Goal: Task Accomplishment & Management: Manage account settings

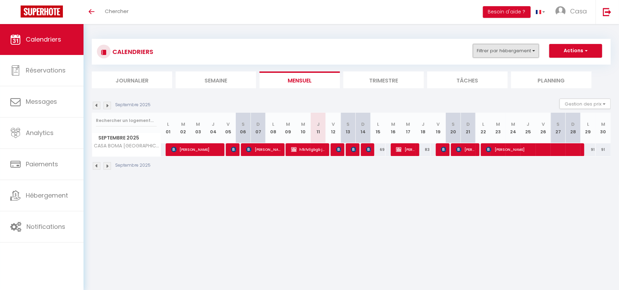
click at [516, 51] on button "Filtrer par hébergement" at bounding box center [506, 51] width 66 height 14
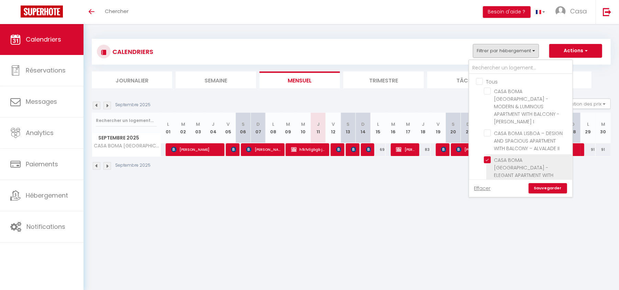
click at [489, 156] on input "CASA BOMA [GEOGRAPHIC_DATA] - ELEGANT APARTMENT WITH PRIVATE TERRACE - AJUDA II" at bounding box center [527, 159] width 86 height 7
checkbox input "false"
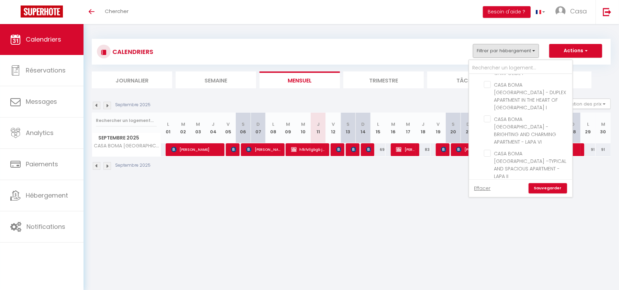
scroll to position [667, 0]
checkbox input "true"
checkbox input "false"
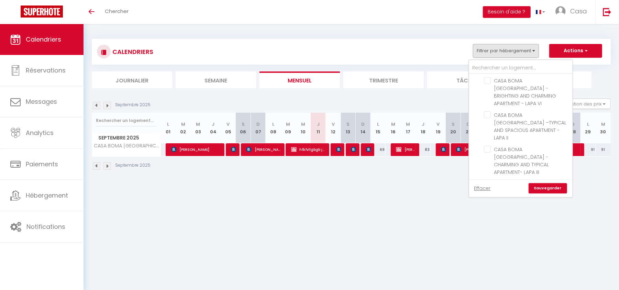
checkbox input "false"
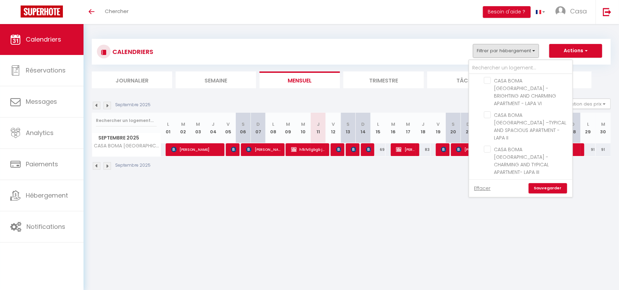
checkbox input "false"
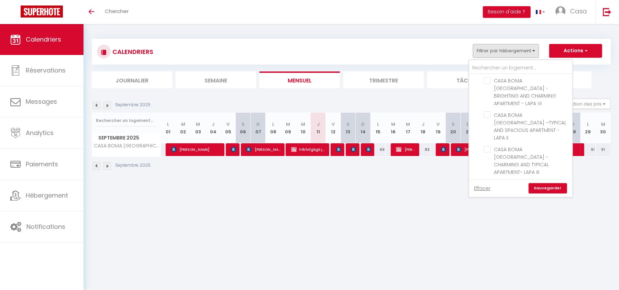
checkbox input "false"
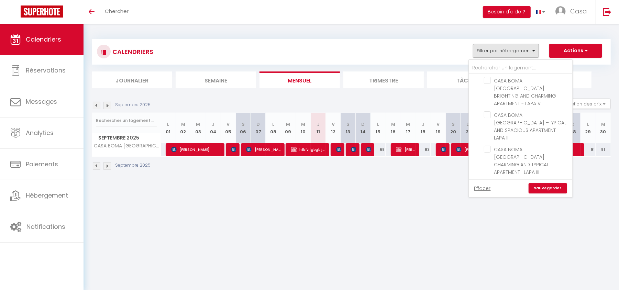
checkbox input "false"
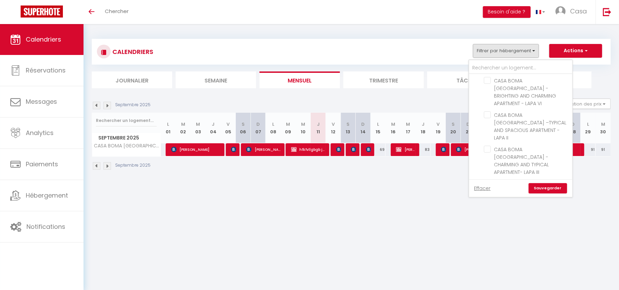
checkbox input "false"
click at [536, 187] on link "Sauvegarder" at bounding box center [547, 188] width 38 height 10
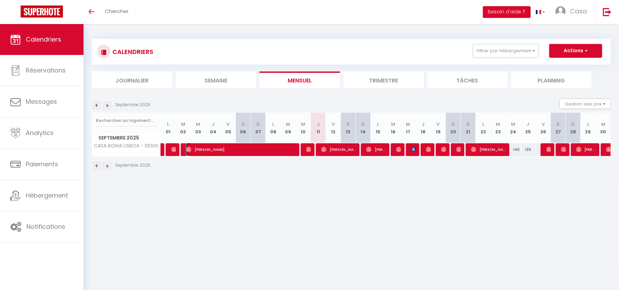
click at [282, 149] on span "[PERSON_NAME]" at bounding box center [241, 149] width 111 height 13
select select "OK"
select select "KO"
select select "0"
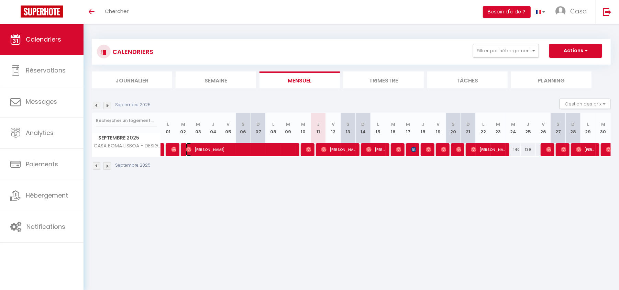
select select "1"
select select
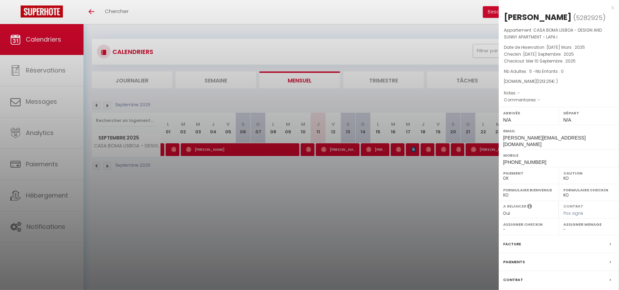
click at [332, 212] on div at bounding box center [309, 145] width 619 height 290
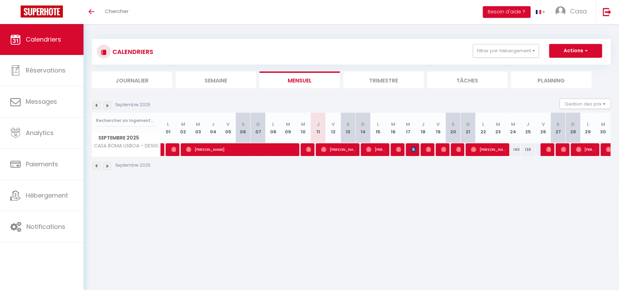
click at [374, 79] on li "Trimestre" at bounding box center [383, 79] width 80 height 17
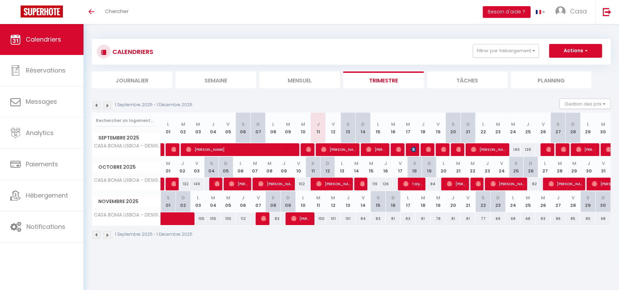
click at [93, 106] on img at bounding box center [97, 106] width 8 height 8
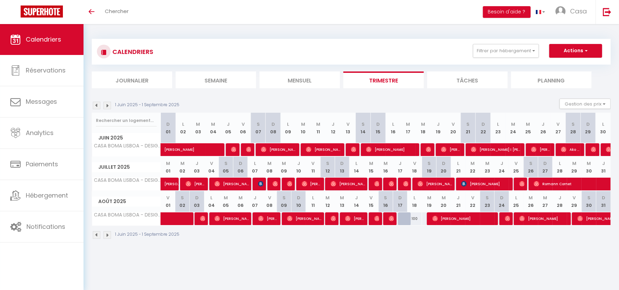
click at [98, 104] on img at bounding box center [97, 106] width 8 height 8
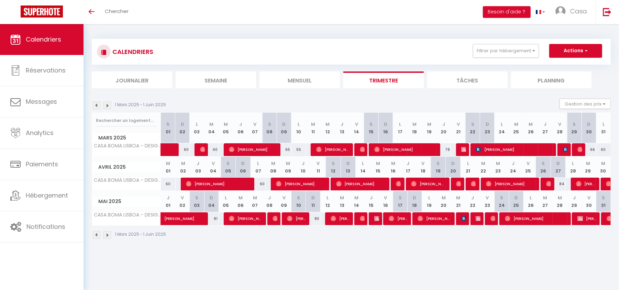
click at [98, 104] on img at bounding box center [97, 106] width 8 height 8
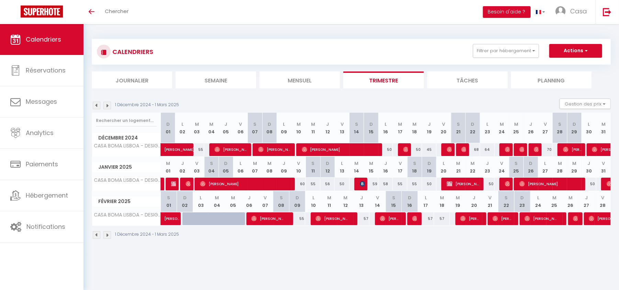
click at [105, 107] on img at bounding box center [107, 106] width 8 height 8
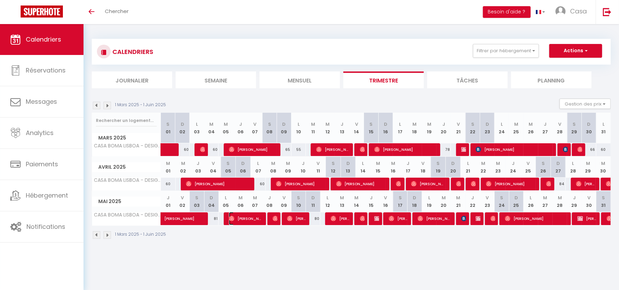
click at [249, 219] on span "[PERSON_NAME]" at bounding box center [246, 218] width 34 height 13
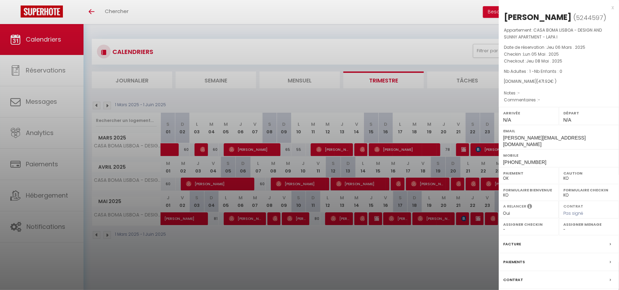
click at [256, 242] on div at bounding box center [309, 145] width 619 height 290
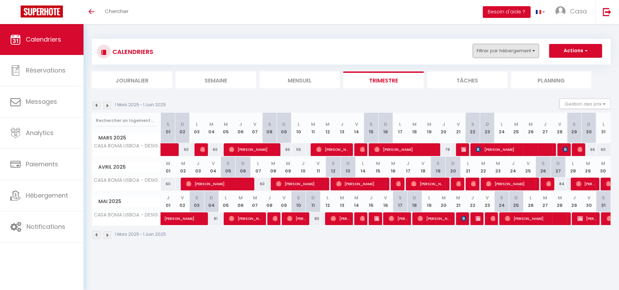
click at [520, 50] on button "Filtrer par hébergement" at bounding box center [506, 51] width 66 height 14
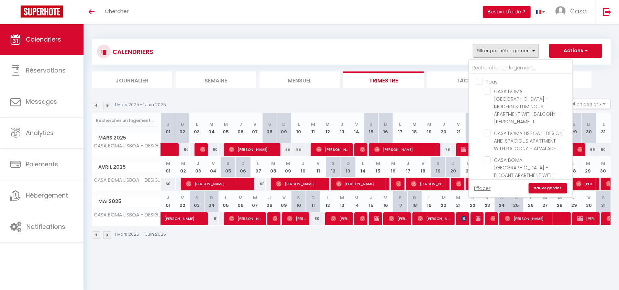
click at [481, 82] on input "Tous" at bounding box center [527, 81] width 103 height 7
checkbox input "true"
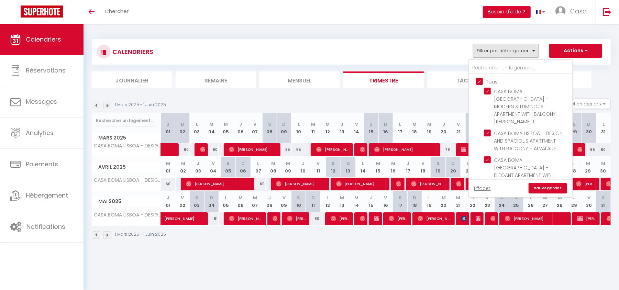
checkbox input "true"
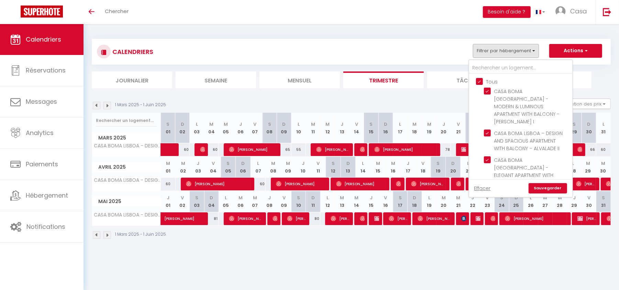
checkbox input "true"
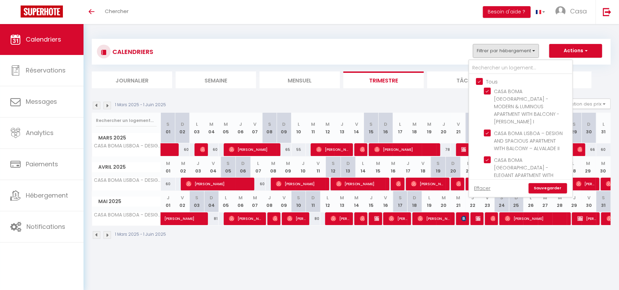
checkbox input "true"
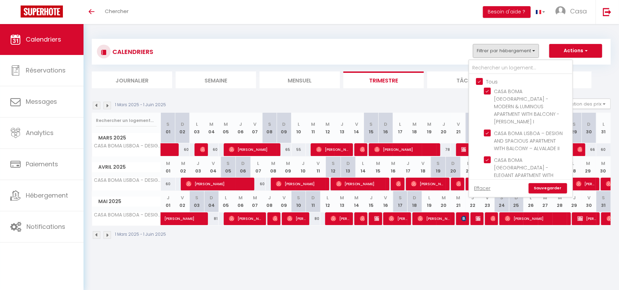
checkbox input "true"
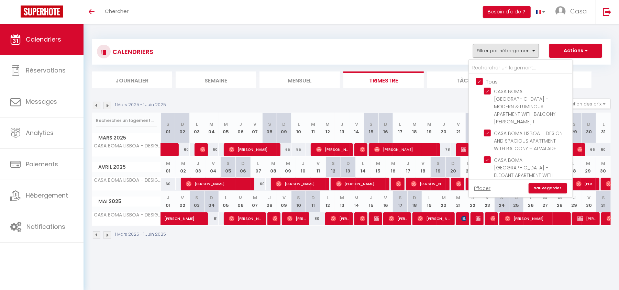
checkbox input "true"
click at [462, 38] on div "CALENDRIERS Filtrer par hébergement Tous CASA BOMA [GEOGRAPHIC_DATA] - MODERN &…" at bounding box center [351, 139] width 519 height 214
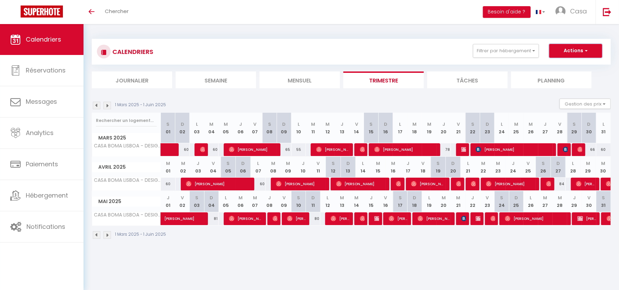
click at [562, 53] on button "Actions" at bounding box center [575, 51] width 53 height 14
click at [526, 51] on button "Filtrer par hébergement" at bounding box center [506, 51] width 66 height 14
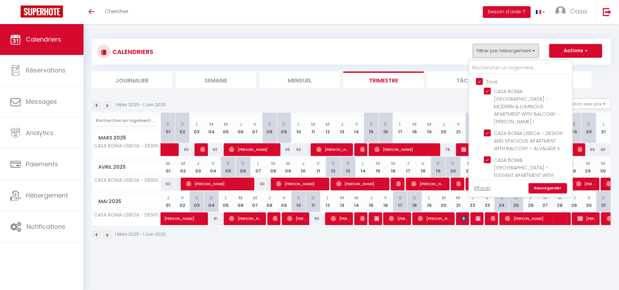
click at [526, 51] on button "Filtrer par hébergement" at bounding box center [506, 51] width 66 height 14
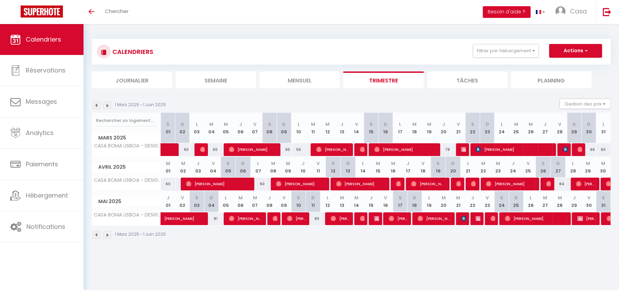
click at [107, 105] on img at bounding box center [107, 106] width 8 height 8
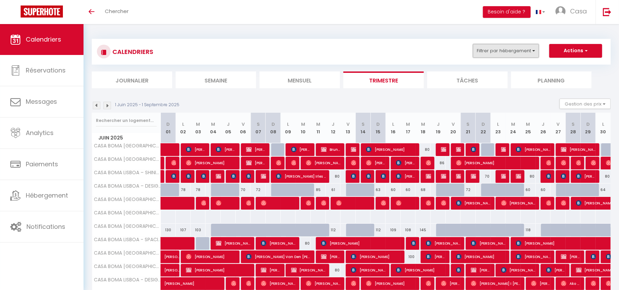
click at [514, 48] on button "Filtrer par hébergement" at bounding box center [506, 51] width 66 height 14
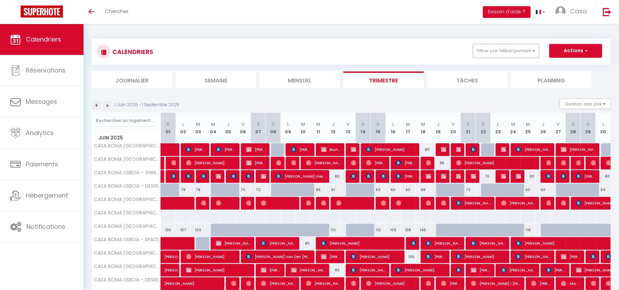
click at [497, 54] on button "Filtrer par hébergement" at bounding box center [506, 51] width 66 height 14
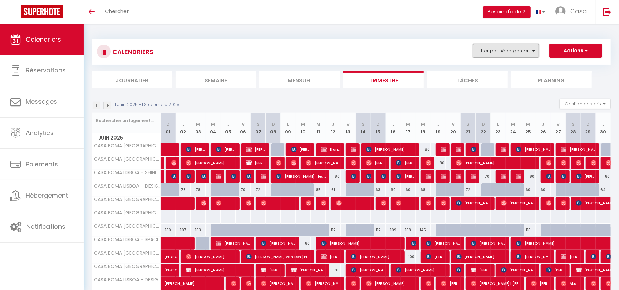
click at [501, 49] on button "Filtrer par hébergement" at bounding box center [506, 51] width 66 height 14
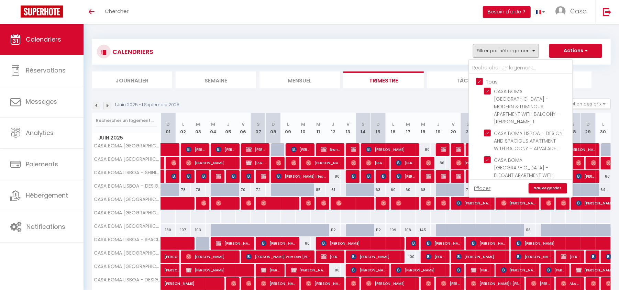
click at [479, 80] on input "Tous" at bounding box center [527, 81] width 103 height 7
checkbox input "false"
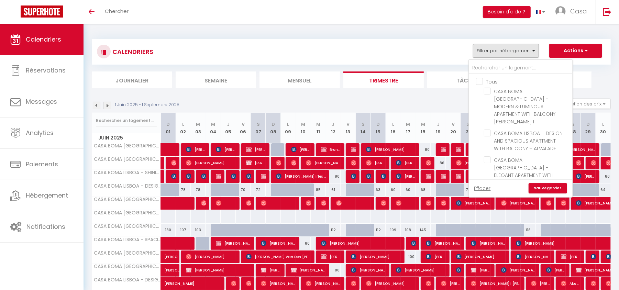
checkbox input "false"
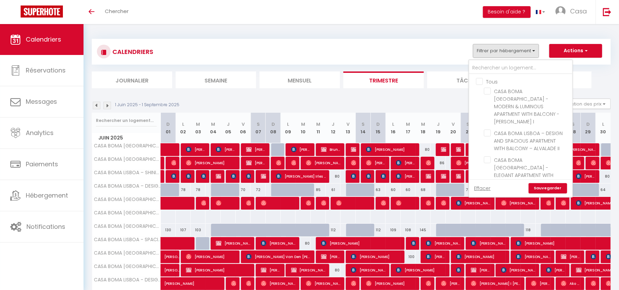
checkbox input "false"
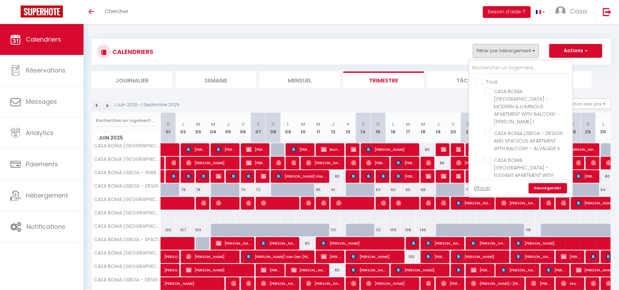
checkbox input "false"
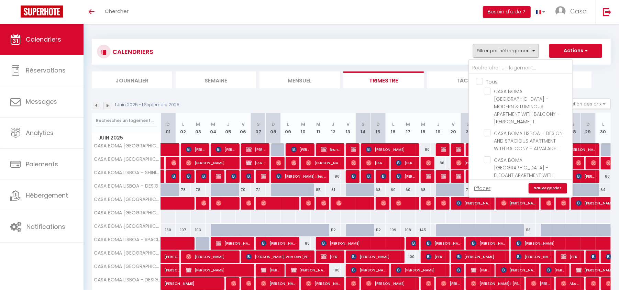
checkbox input "false"
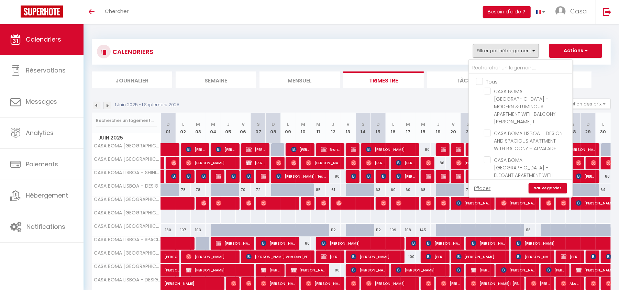
checkbox input "false"
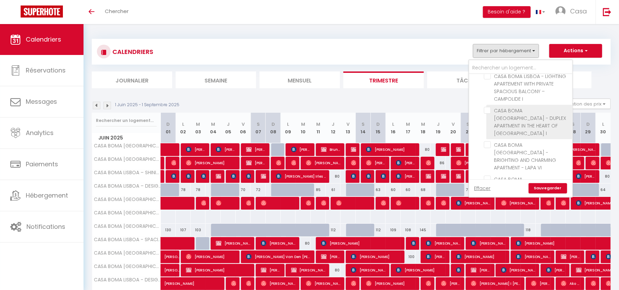
scroll to position [667, 0]
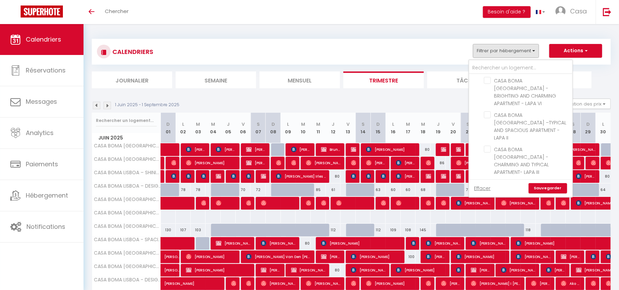
drag, startPoint x: 511, startPoint y: 157, endPoint x: 544, endPoint y: 187, distance: 44.5
checkbox input "true"
click at [545, 187] on link "Sauvegarder" at bounding box center [547, 188] width 38 height 10
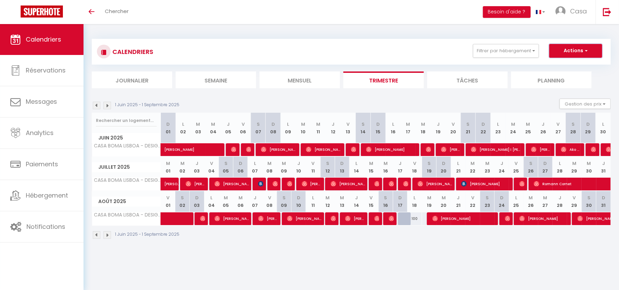
click at [572, 50] on button "Actions" at bounding box center [575, 51] width 53 height 14
click at [572, 76] on link "Exporter les réservations" at bounding box center [568, 77] width 60 height 10
type input "[EMAIL_ADDRESS][DOMAIN_NAME]"
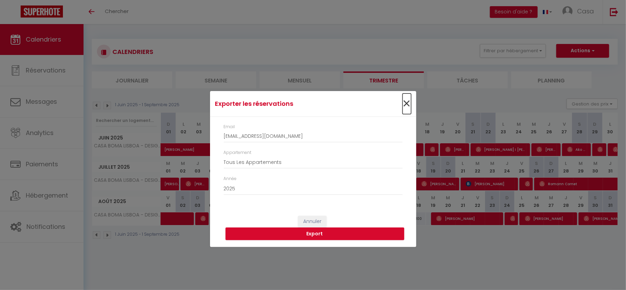
click at [407, 100] on span "×" at bounding box center [406, 103] width 9 height 21
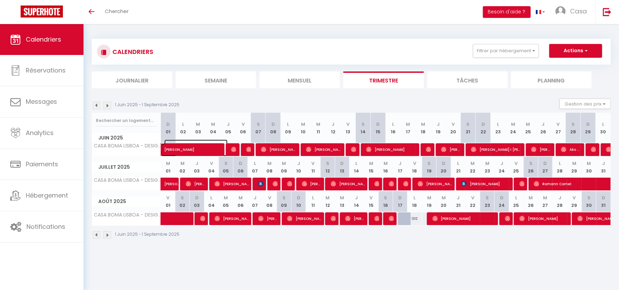
click at [205, 145] on span "[PERSON_NAME]" at bounding box center [195, 146] width 63 height 13
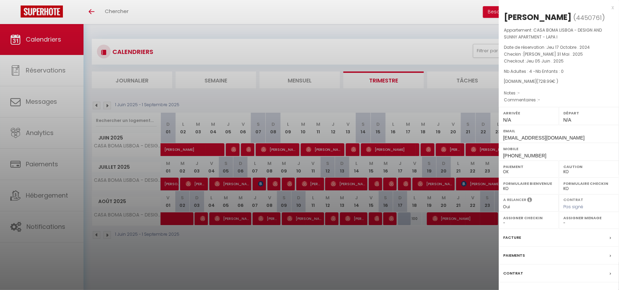
click at [303, 238] on div at bounding box center [309, 145] width 619 height 290
